Goal: Task Accomplishment & Management: Manage account settings

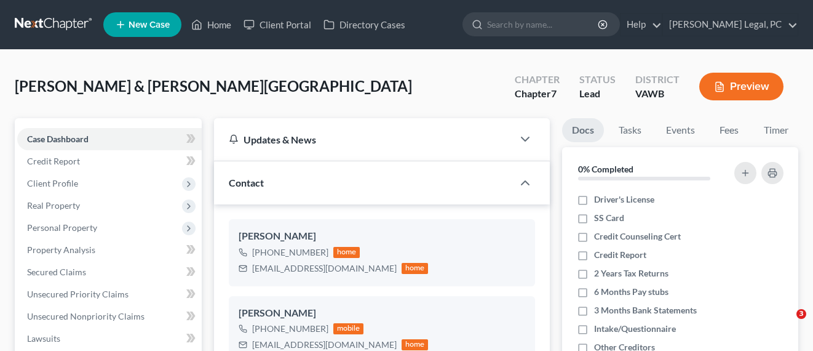
select select "10"
click at [58, 29] on link at bounding box center [54, 25] width 79 height 22
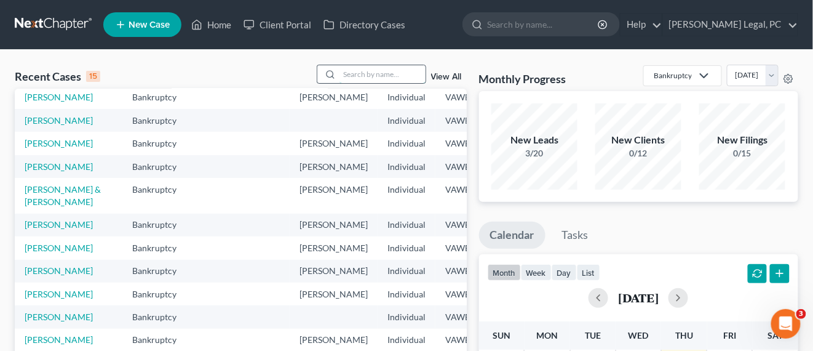
click at [362, 79] on input "search" at bounding box center [383, 74] width 86 height 18
type input "dye"
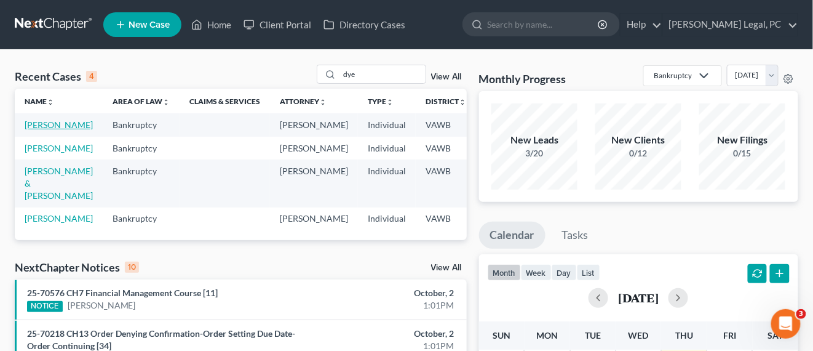
click at [33, 123] on link "[PERSON_NAME]" at bounding box center [59, 124] width 68 height 10
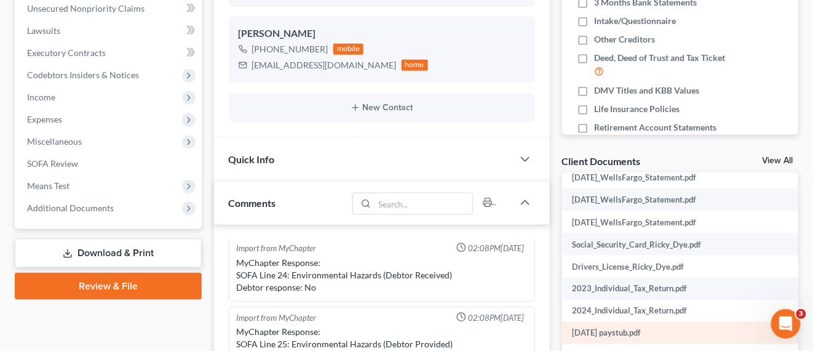
scroll to position [615, 0]
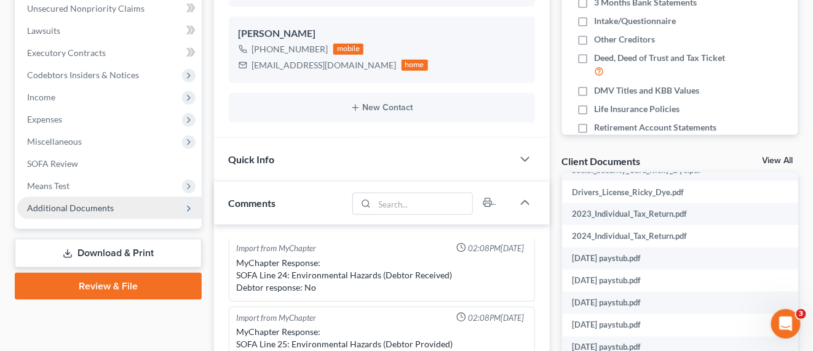
click at [58, 212] on span "Additional Documents" at bounding box center [109, 208] width 185 height 22
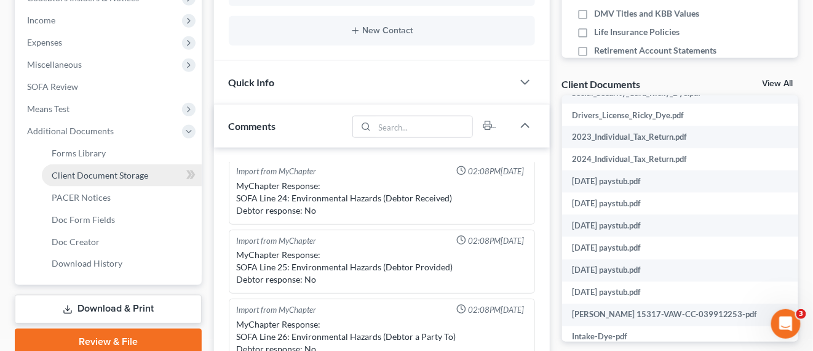
click at [118, 180] on link "Client Document Storage" at bounding box center [122, 175] width 160 height 22
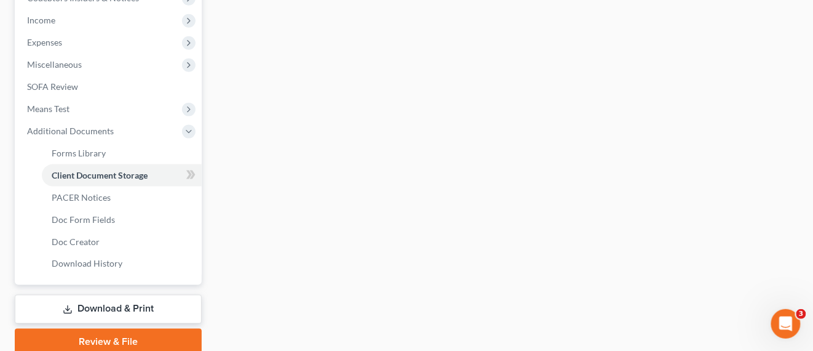
scroll to position [254, 0]
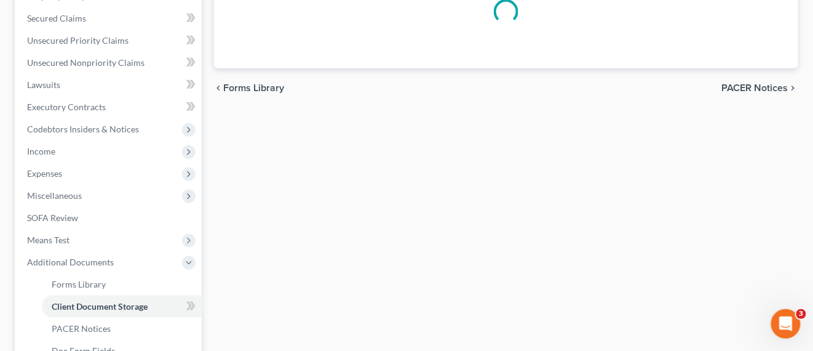
select select "0"
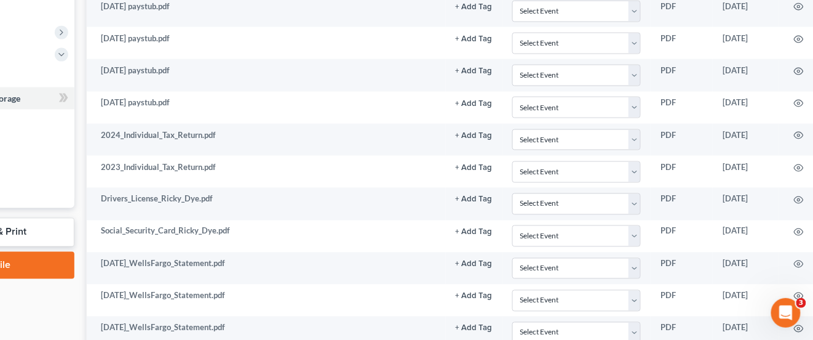
scroll to position [461, 195]
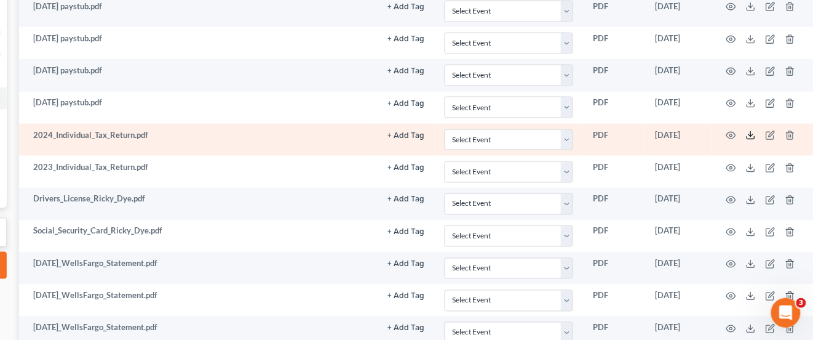
click at [749, 137] on icon at bounding box center [751, 138] width 7 height 2
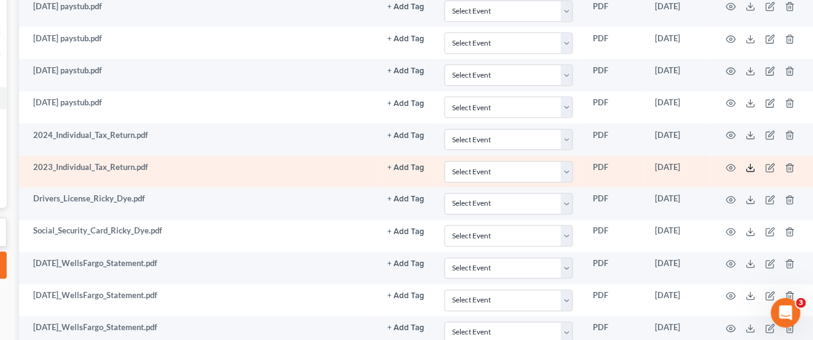
click at [748, 163] on icon at bounding box center [751, 168] width 10 height 10
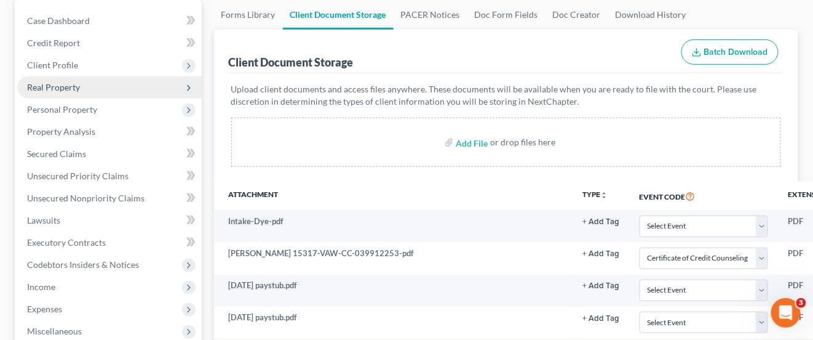
scroll to position [0, 0]
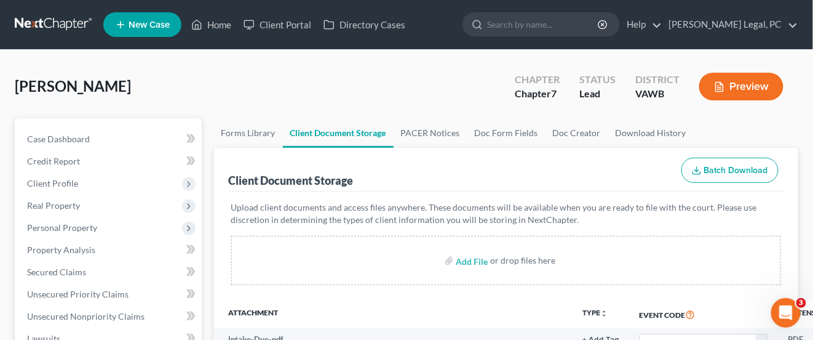
click at [47, 26] on link at bounding box center [54, 25] width 79 height 22
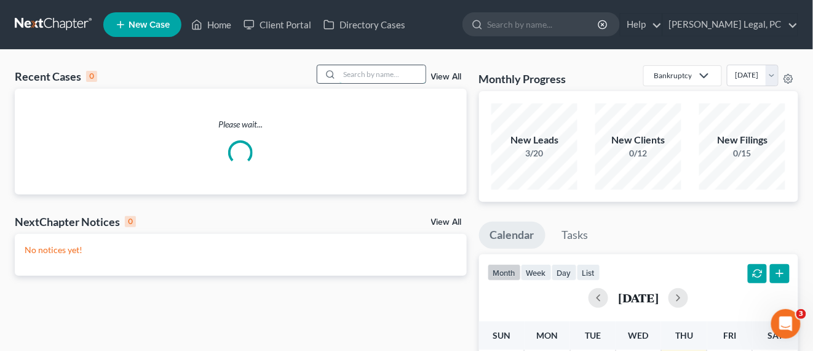
click at [401, 80] on input "search" at bounding box center [383, 74] width 86 height 18
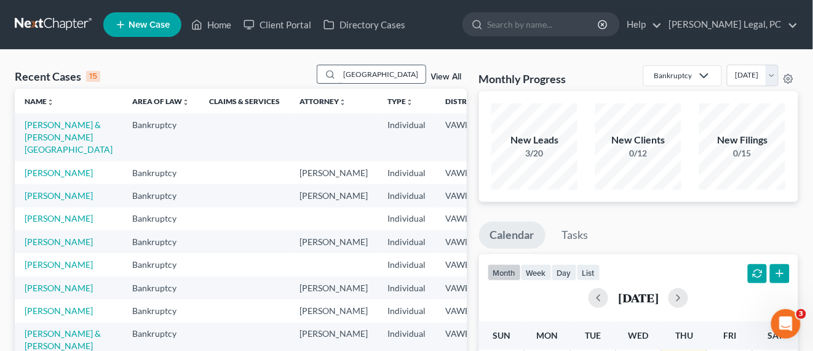
type input "[GEOGRAPHIC_DATA]"
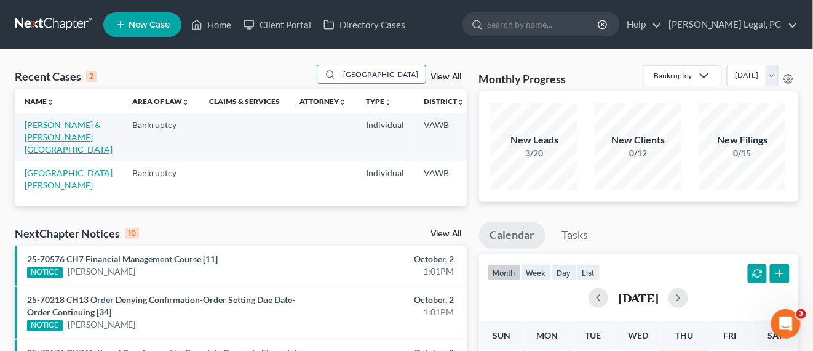
click at [52, 124] on link "[PERSON_NAME] & [PERSON_NAME][GEOGRAPHIC_DATA]" at bounding box center [69, 136] width 88 height 35
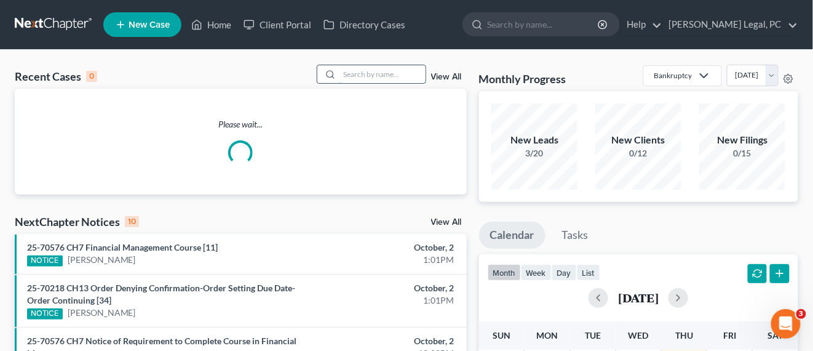
click at [350, 82] on input "search" at bounding box center [383, 74] width 86 height 18
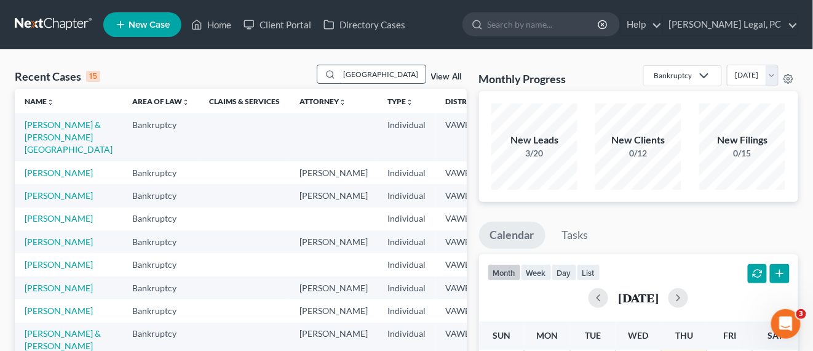
type input "[GEOGRAPHIC_DATA]"
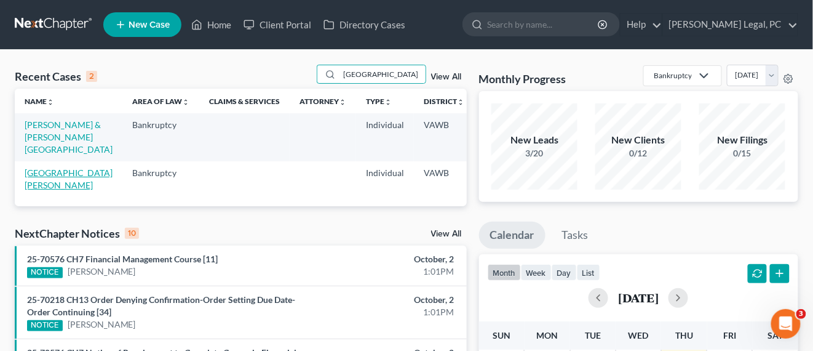
click at [34, 184] on link "[GEOGRAPHIC_DATA][PERSON_NAME]" at bounding box center [69, 178] width 88 height 23
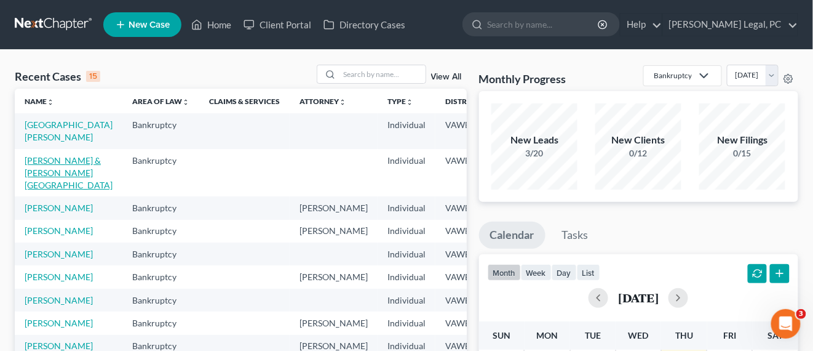
drag, startPoint x: 49, startPoint y: 161, endPoint x: 82, endPoint y: 170, distance: 34.7
click at [50, 160] on link "[PERSON_NAME] & [PERSON_NAME][GEOGRAPHIC_DATA]" at bounding box center [69, 172] width 88 height 35
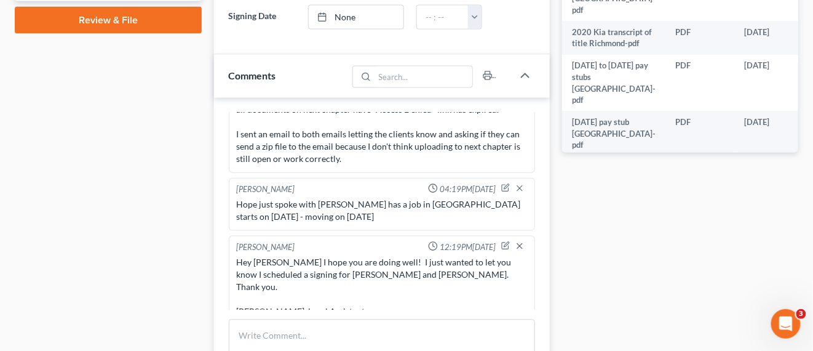
scroll to position [615, 0]
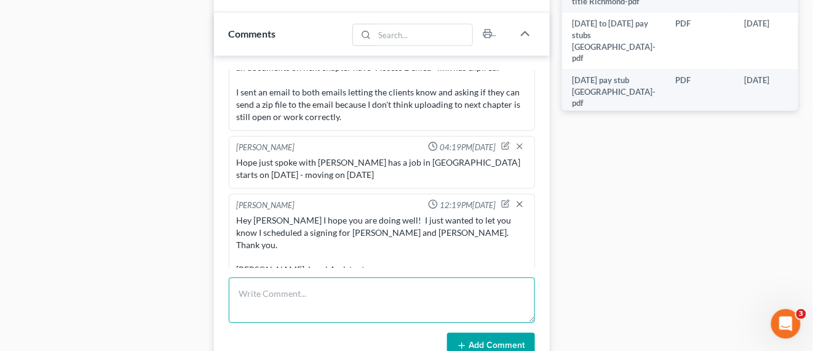
click at [329, 283] on textarea at bounding box center [382, 300] width 306 height 46
type textarea "Scheuded to sign in zoom with [PERSON_NAME] on [DATE] at 11"
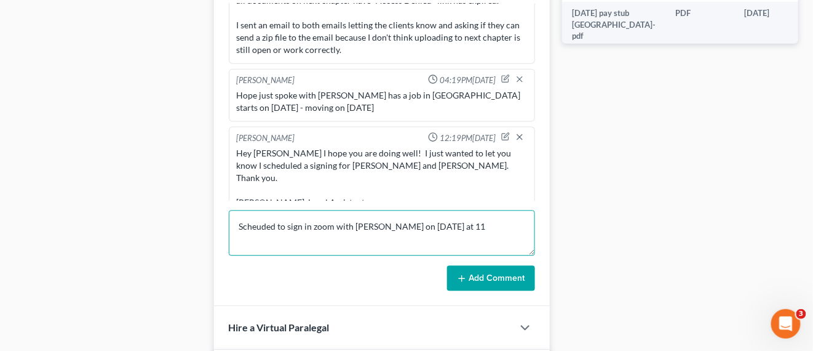
scroll to position [769, 0]
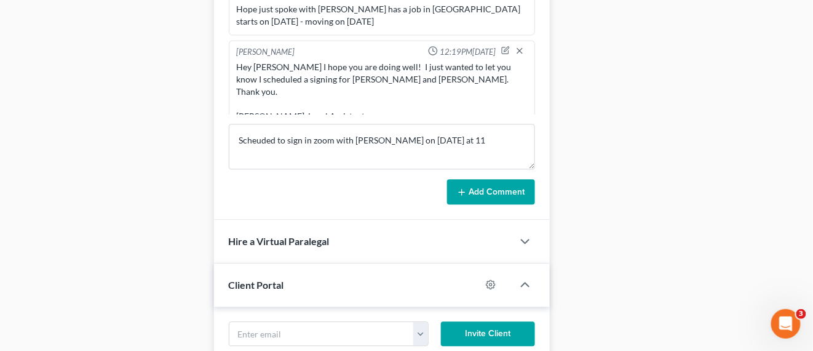
click at [487, 185] on button "Add Comment" at bounding box center [491, 192] width 88 height 26
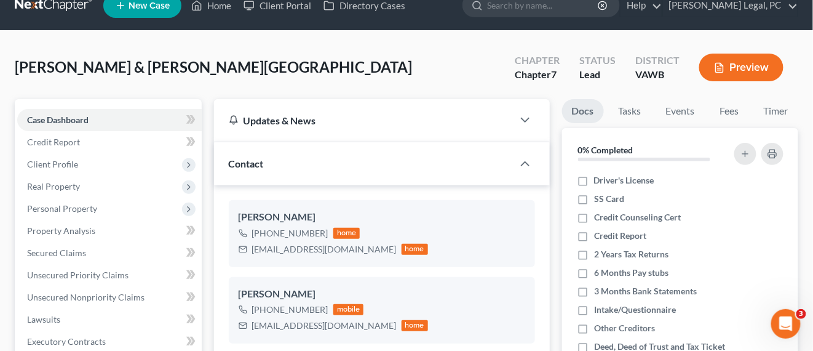
scroll to position [0, 0]
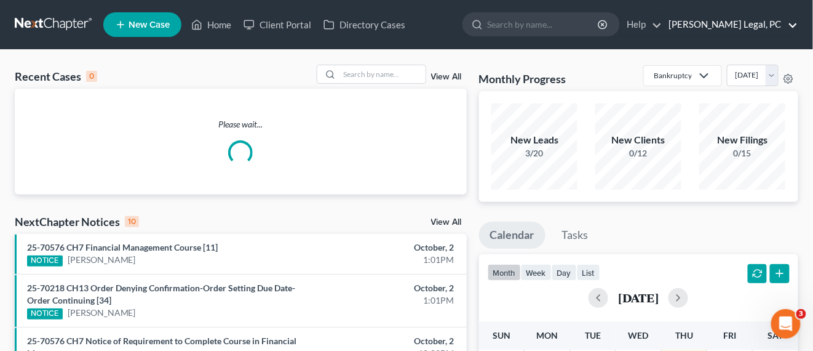
click at [792, 29] on link "[PERSON_NAME] Legal, PC" at bounding box center [730, 25] width 135 height 22
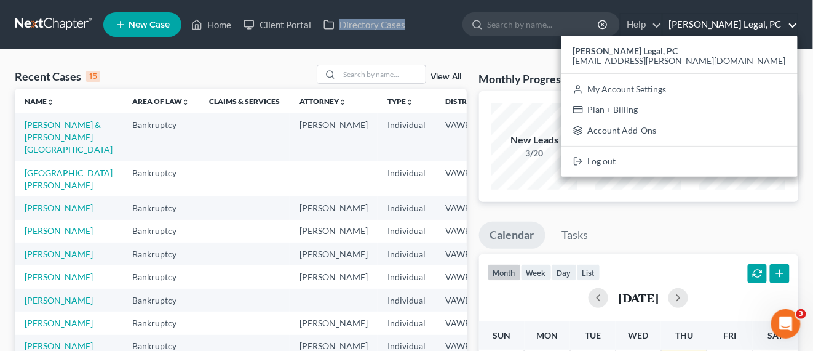
click at [446, 31] on ul "New Case Home Client Portal Directory Cases - No Result - See all results Or Pr…" at bounding box center [450, 25] width 695 height 32
